Goal: Task Accomplishment & Management: Manage account settings

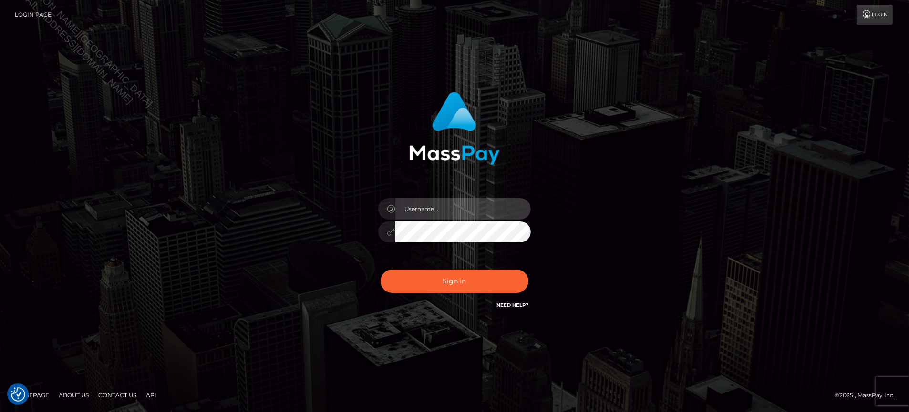
type input "Jiecel"
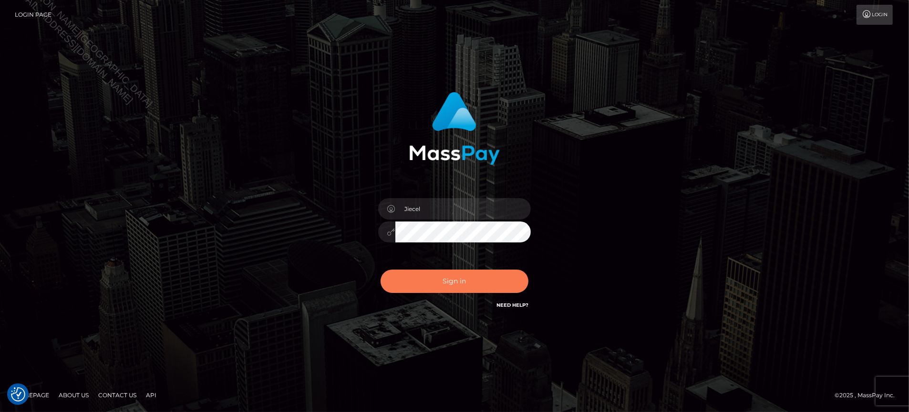
click at [460, 288] on button "Sign in" at bounding box center [454, 281] width 148 height 23
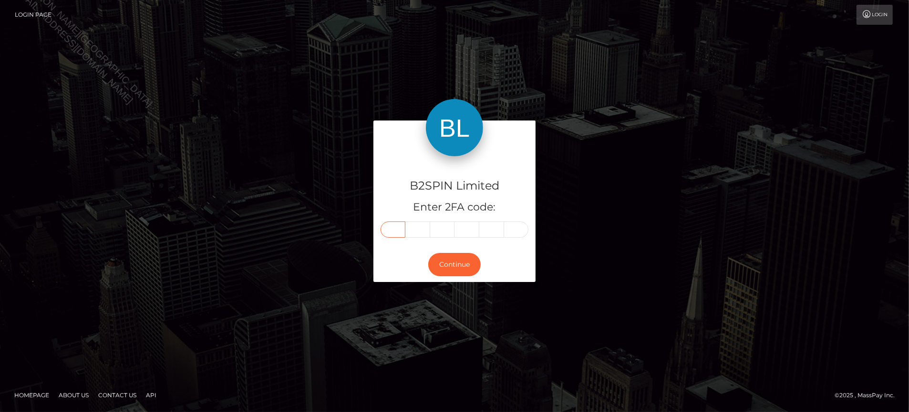
click at [392, 225] on input "text" at bounding box center [392, 230] width 25 height 16
type input "7"
type input "1"
type input "7"
type input "2"
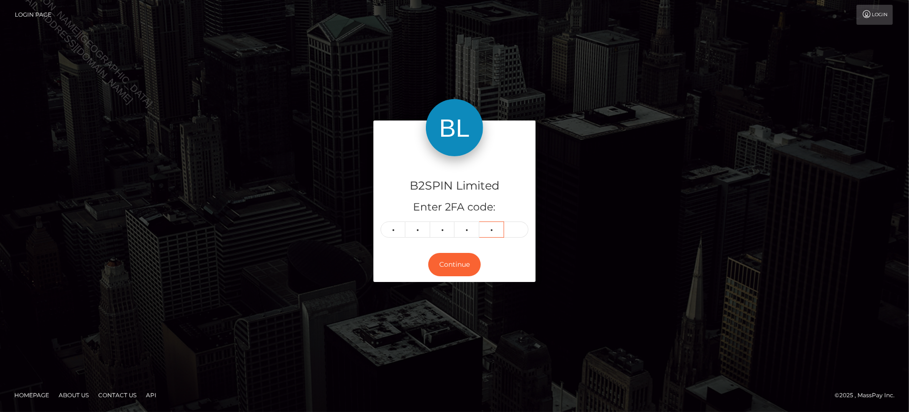
type input "9"
type input "5"
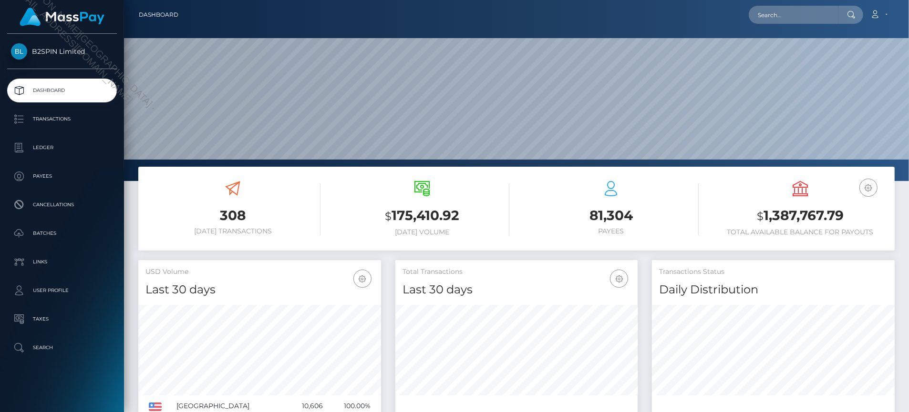
scroll to position [168, 242]
click at [68, 111] on link "Transactions" at bounding box center [62, 119] width 110 height 24
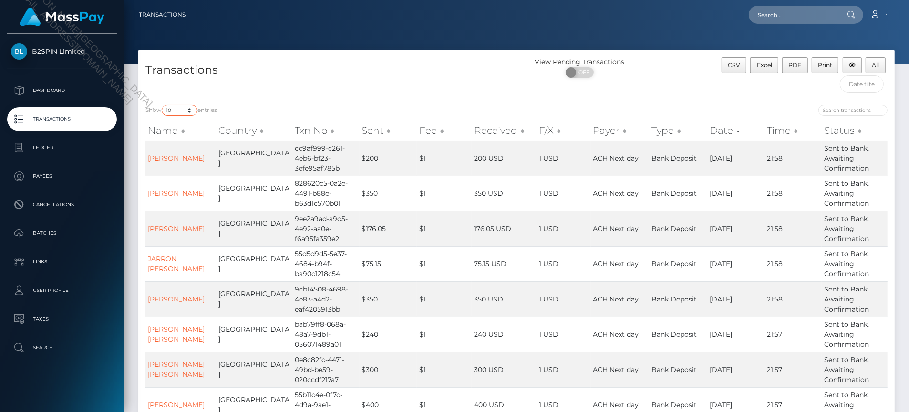
click at [174, 108] on select "10 25 50 100 250 500 1,000 3,500" at bounding box center [180, 110] width 36 height 11
select select "3500"
click at [163, 105] on select "10 25 50 100 250 500 1,000 3,500" at bounding box center [180, 110] width 36 height 11
click at [589, 69] on span "OFF" at bounding box center [583, 72] width 24 height 10
checkbox input "true"
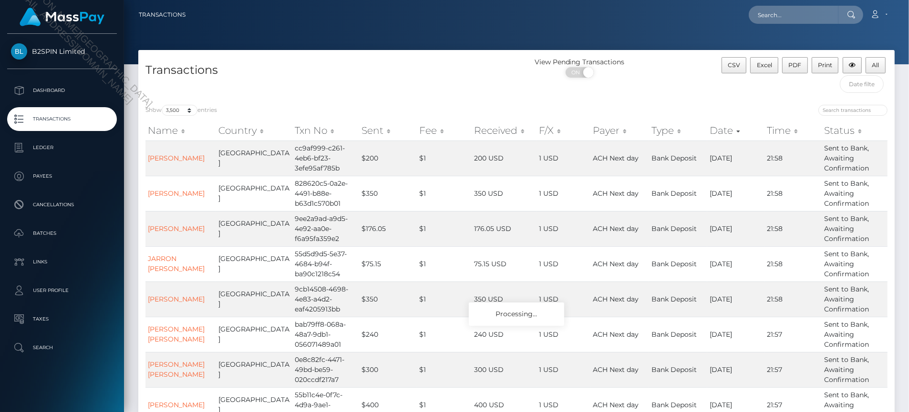
click at [467, 65] on h4 "Transactions" at bounding box center [327, 70] width 364 height 17
click at [75, 384] on div "B2SPIN Limited Dashboard Transactions Ledger Payees Cancellations Batches" at bounding box center [62, 222] width 124 height 377
click at [554, 21] on div "Loading... Loading... Account Edit Profile Logout" at bounding box center [543, 15] width 701 height 20
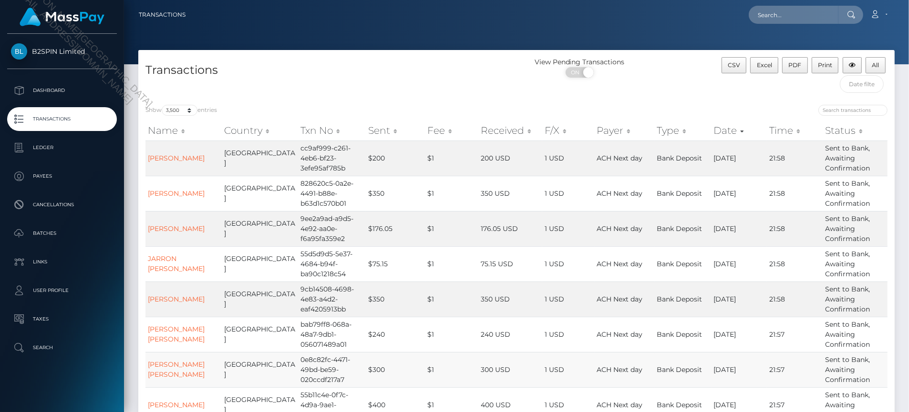
drag, startPoint x: 492, startPoint y: 411, endPoint x: 552, endPoint y: 385, distance: 64.9
click at [492, 411] on td "400 USD" at bounding box center [510, 405] width 64 height 35
click at [767, 68] on span "Excel" at bounding box center [764, 65] width 15 height 7
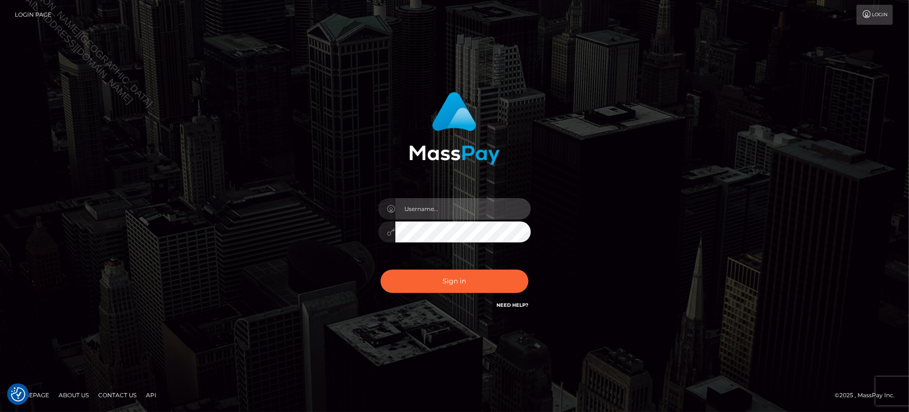
type input "Jiecel"
click at [10, 56] on div "Jiecel Sign in" at bounding box center [454, 206] width 909 height 386
